Goal: Check status: Check status

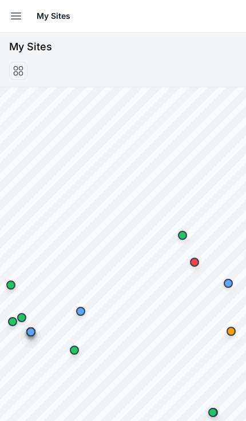
click at [17, 16] on icon "button" at bounding box center [16, 16] width 10 height 6
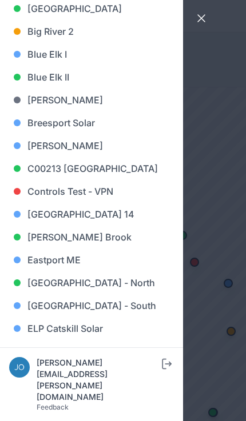
scroll to position [173, 0]
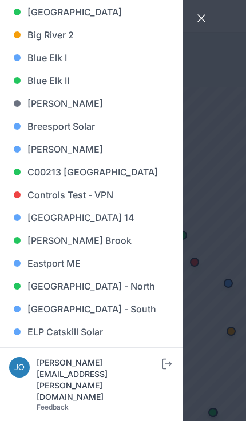
click at [34, 82] on link "Blue Elk II" at bounding box center [91, 80] width 164 height 23
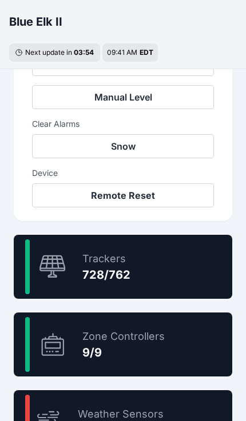
scroll to position [554, 0]
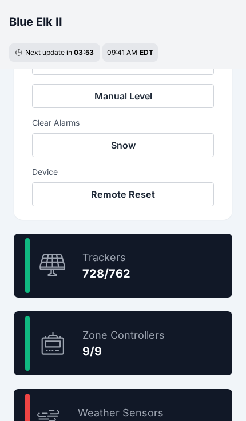
click at [171, 259] on div "95.5 % Trackers 728/762" at bounding box center [123, 266] width 218 height 64
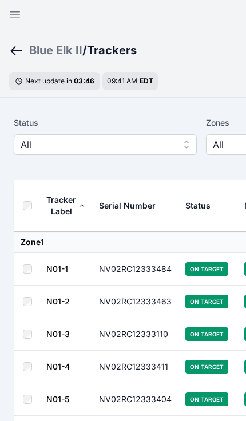
click at [55, 52] on div "Blue Elk II" at bounding box center [55, 50] width 53 height 16
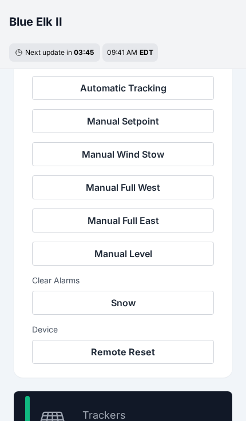
scroll to position [396, 0]
click at [166, 301] on button "Snow" at bounding box center [123, 303] width 182 height 24
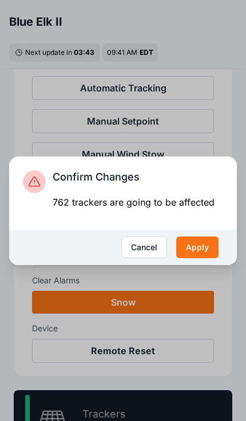
click at [196, 258] on button "Apply" at bounding box center [197, 247] width 42 height 22
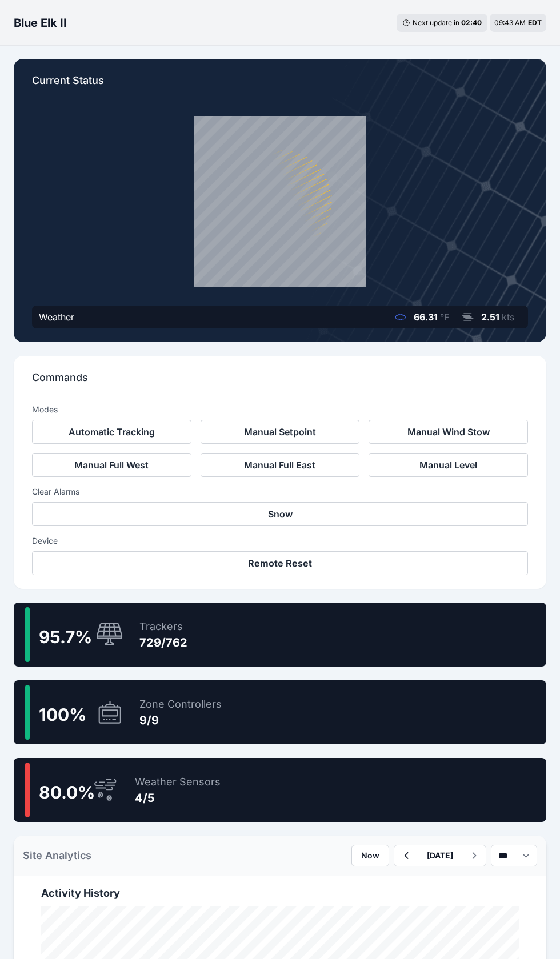
scroll to position [37, 0]
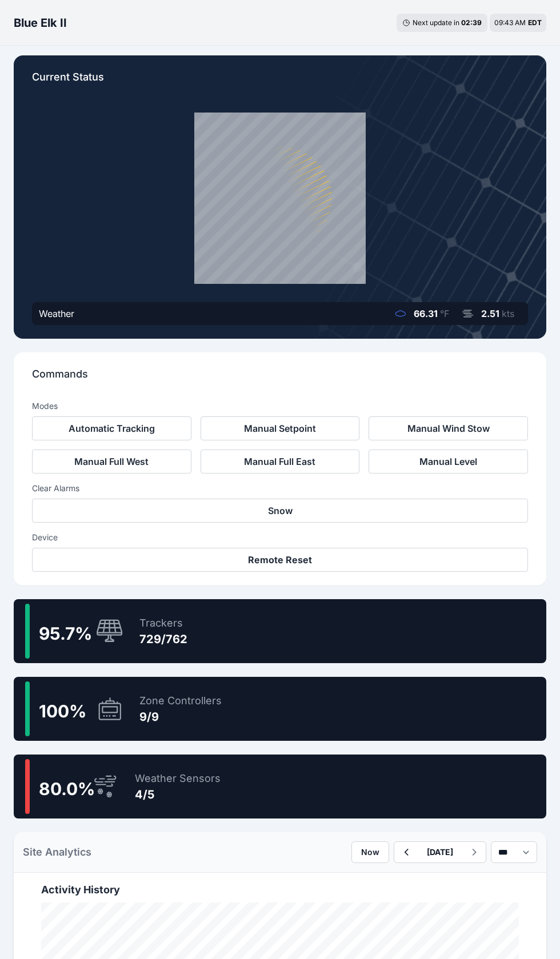
click at [333, 638] on div "95.7 % Trackers 729/762" at bounding box center [280, 631] width 532 height 64
